Goal: Task Accomplishment & Management: Manage account settings

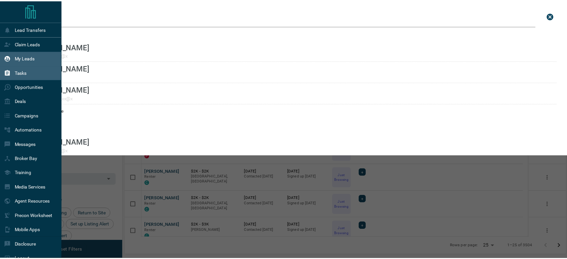
scroll to position [193, 440]
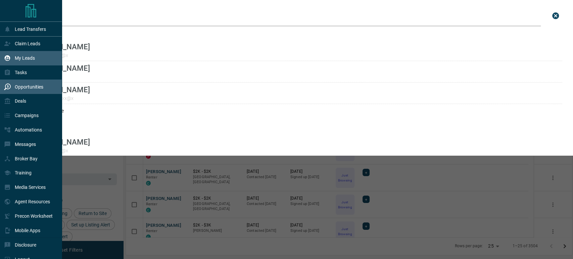
click at [29, 89] on p "Opportunities" at bounding box center [29, 86] width 29 height 5
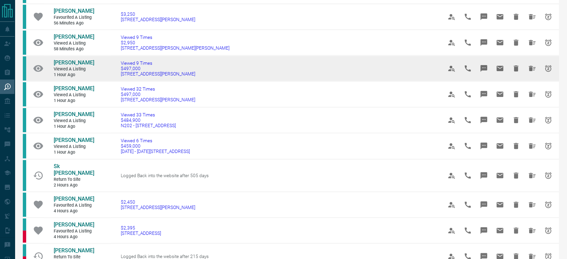
scroll to position [186, 0]
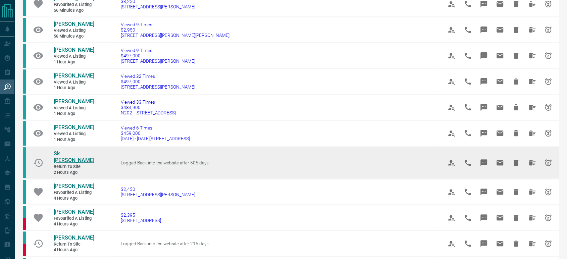
click at [81, 153] on span "Sk [PERSON_NAME]" at bounding box center [74, 156] width 41 height 13
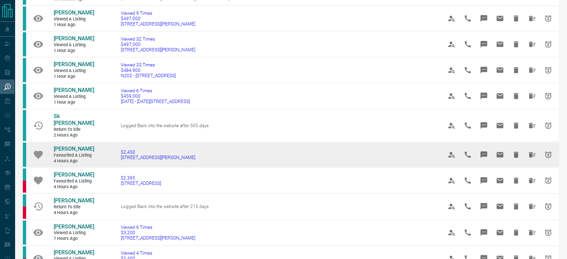
scroll to position [261, 0]
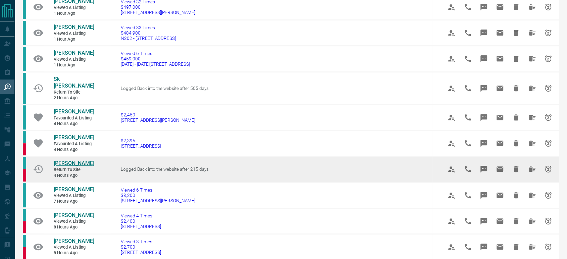
click at [67, 160] on span "[PERSON_NAME]" at bounding box center [74, 163] width 41 height 6
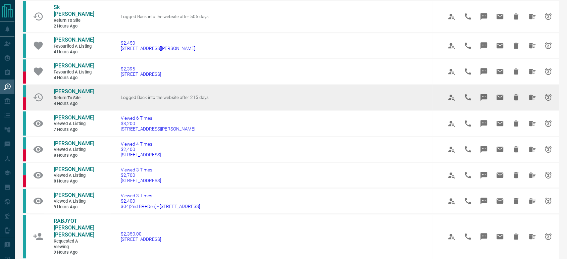
scroll to position [335, 0]
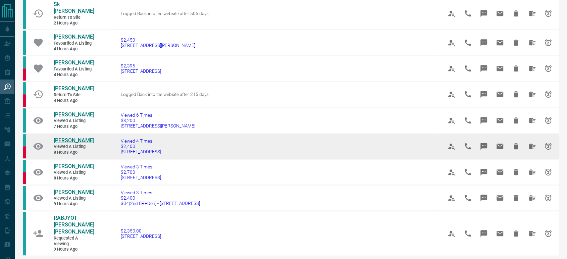
click at [60, 144] on span "[PERSON_NAME]" at bounding box center [74, 140] width 41 height 6
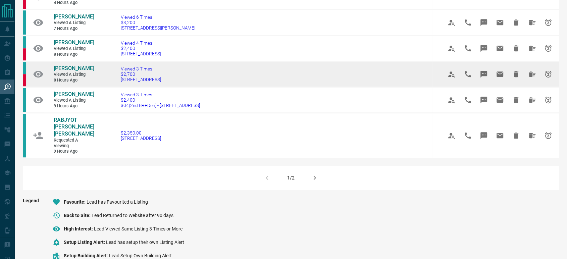
scroll to position [447, 0]
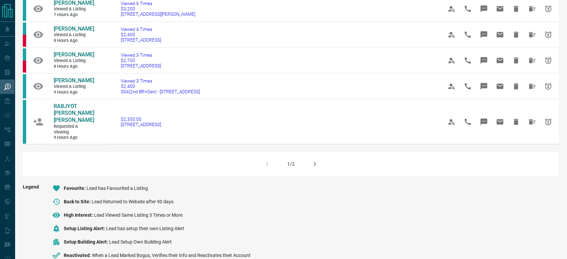
click at [317, 168] on icon "button" at bounding box center [315, 164] width 8 height 8
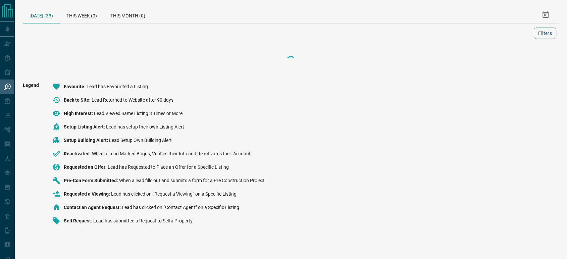
scroll to position [0, 0]
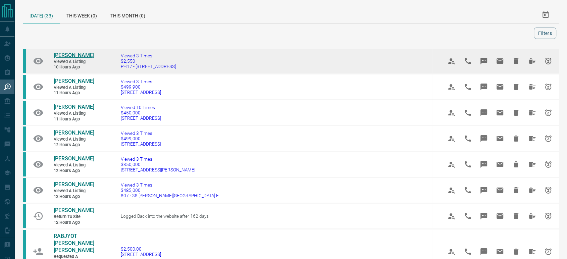
click at [67, 58] on span "[PERSON_NAME]" at bounding box center [74, 55] width 41 height 6
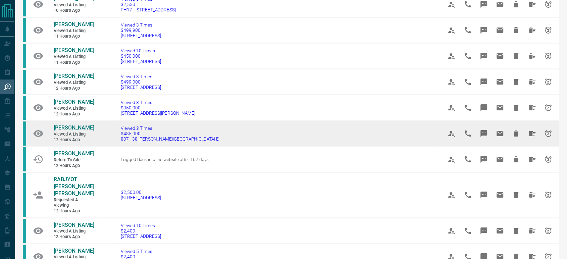
scroll to position [74, 0]
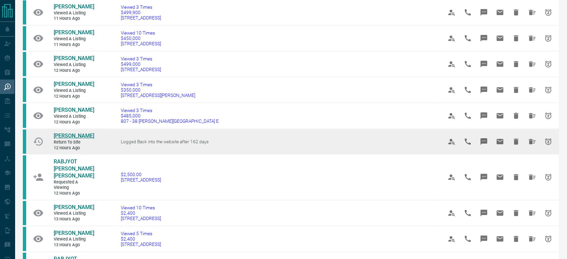
click at [73, 139] on span "[PERSON_NAME]" at bounding box center [74, 135] width 41 height 6
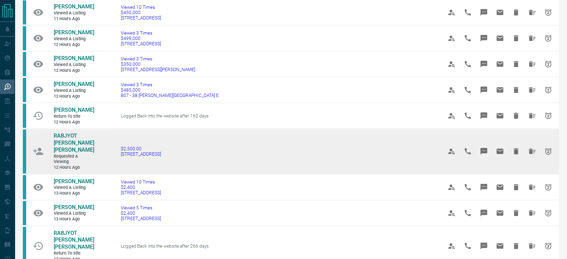
scroll to position [112, 0]
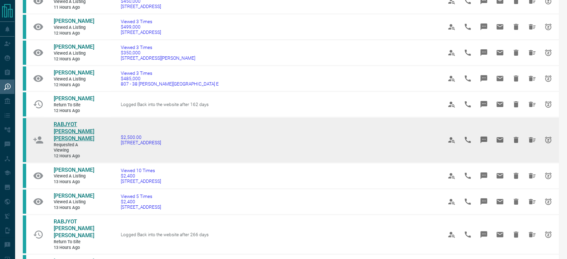
click at [74, 134] on span "RABJYOT [PERSON_NAME] [PERSON_NAME]" at bounding box center [74, 131] width 41 height 20
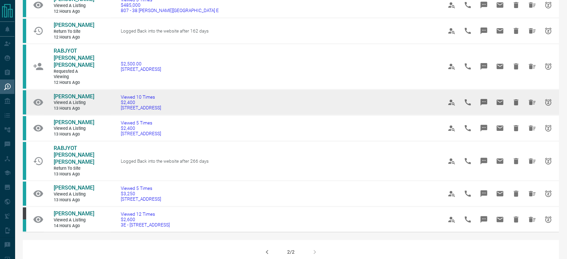
scroll to position [186, 0]
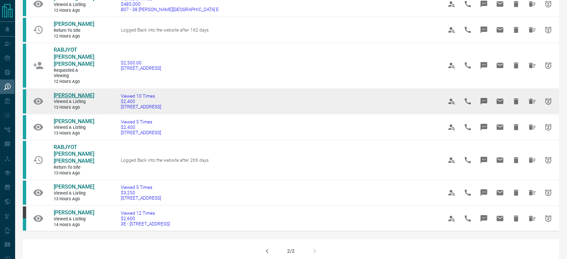
click at [59, 93] on span "[PERSON_NAME]" at bounding box center [74, 95] width 41 height 6
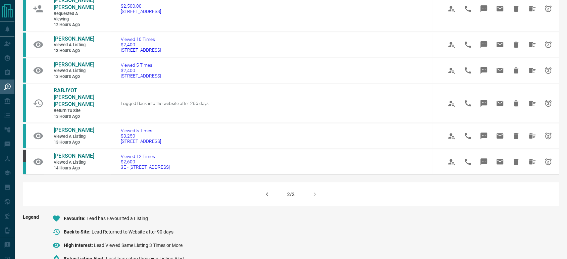
scroll to position [261, 0]
